Goal: Register for event/course

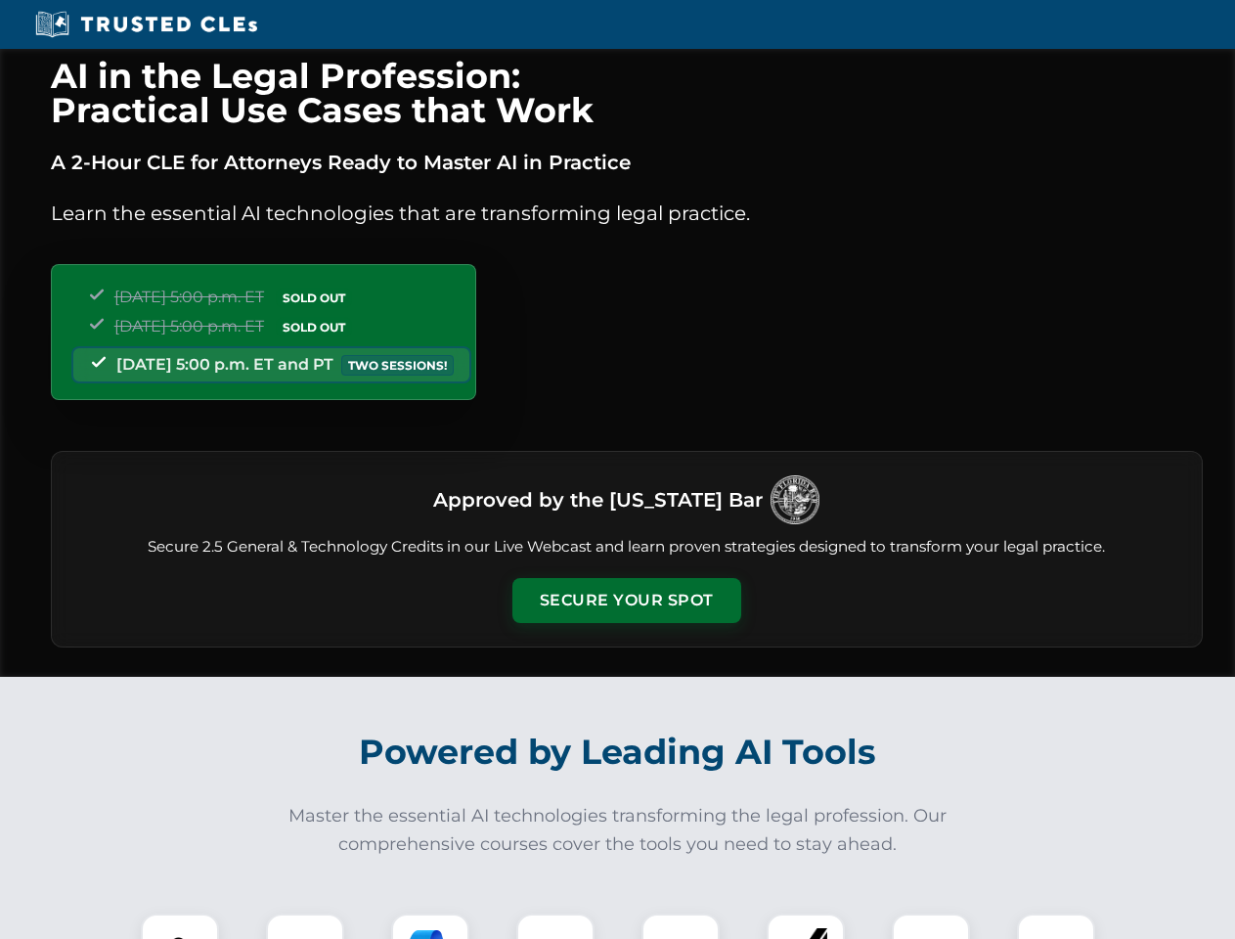
click at [626, 600] on button "Secure Your Spot" at bounding box center [626, 600] width 229 height 45
click at [180, 926] on img at bounding box center [180, 952] width 57 height 57
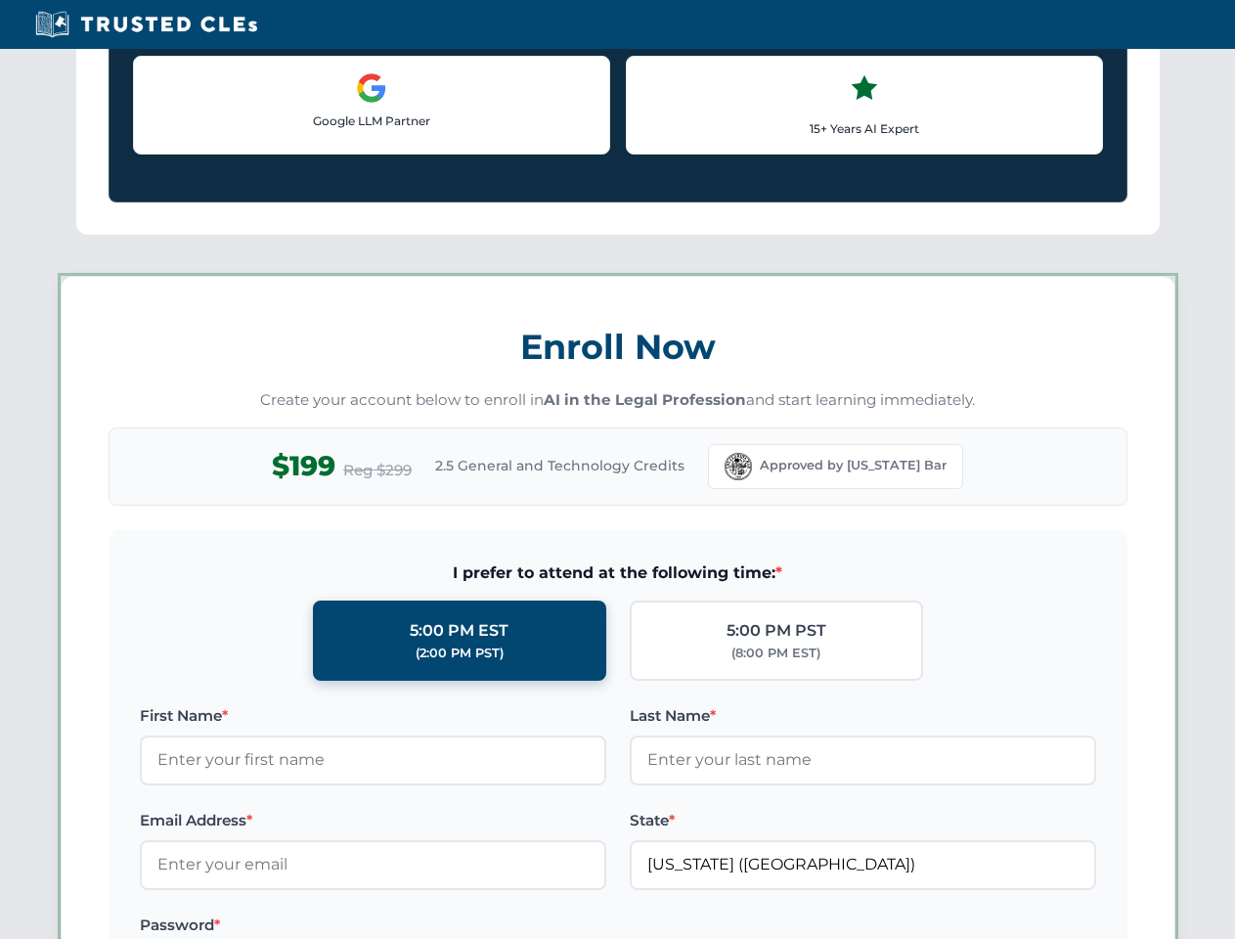
click at [430, 926] on label "Password *" at bounding box center [373, 924] width 467 height 23
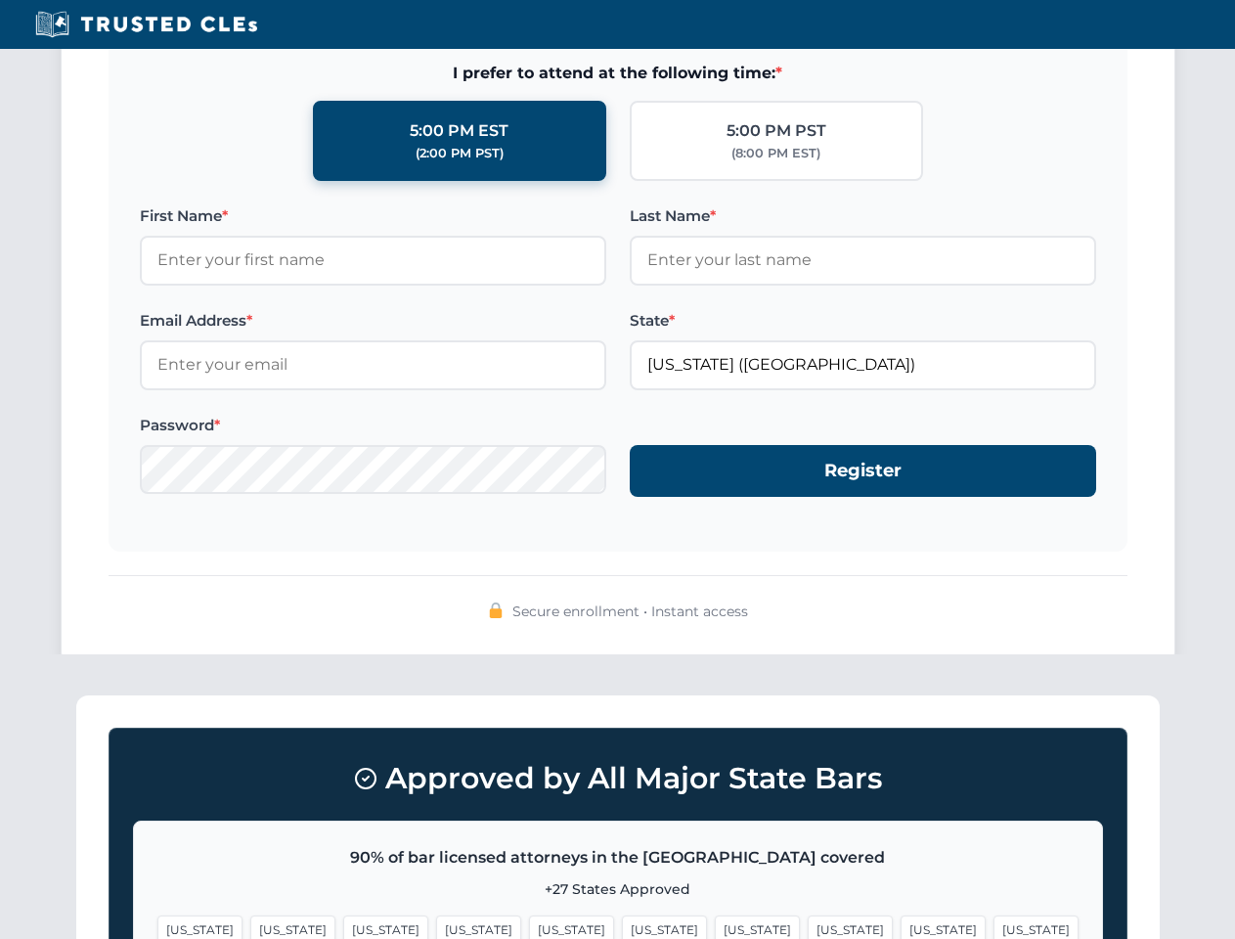
click at [901, 926] on span "[US_STATE]" at bounding box center [943, 929] width 85 height 28
